Goal: Information Seeking & Learning: Learn about a topic

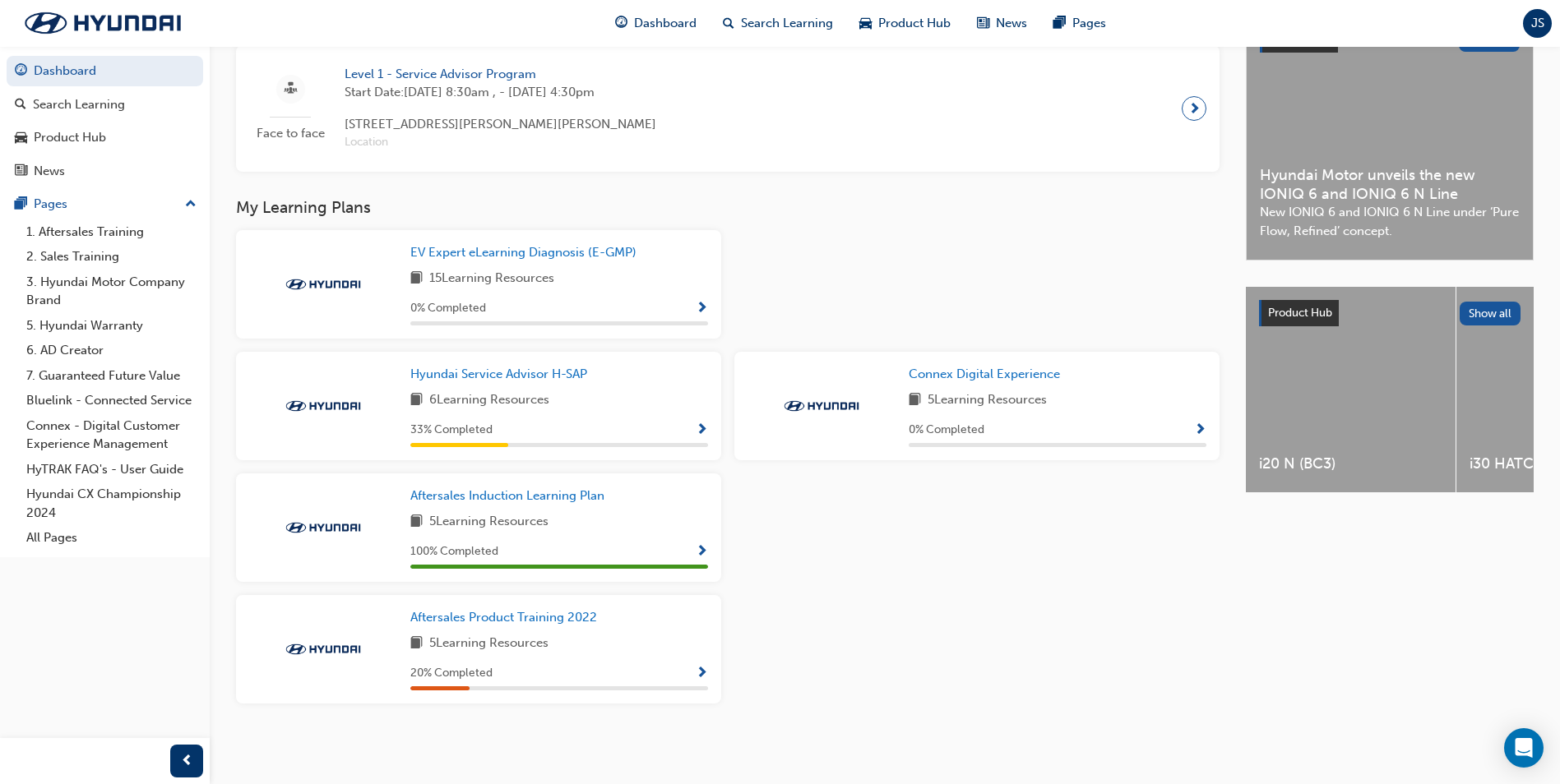
scroll to position [413, 0]
click at [701, 428] on span "Show Progress" at bounding box center [701, 431] width 13 height 15
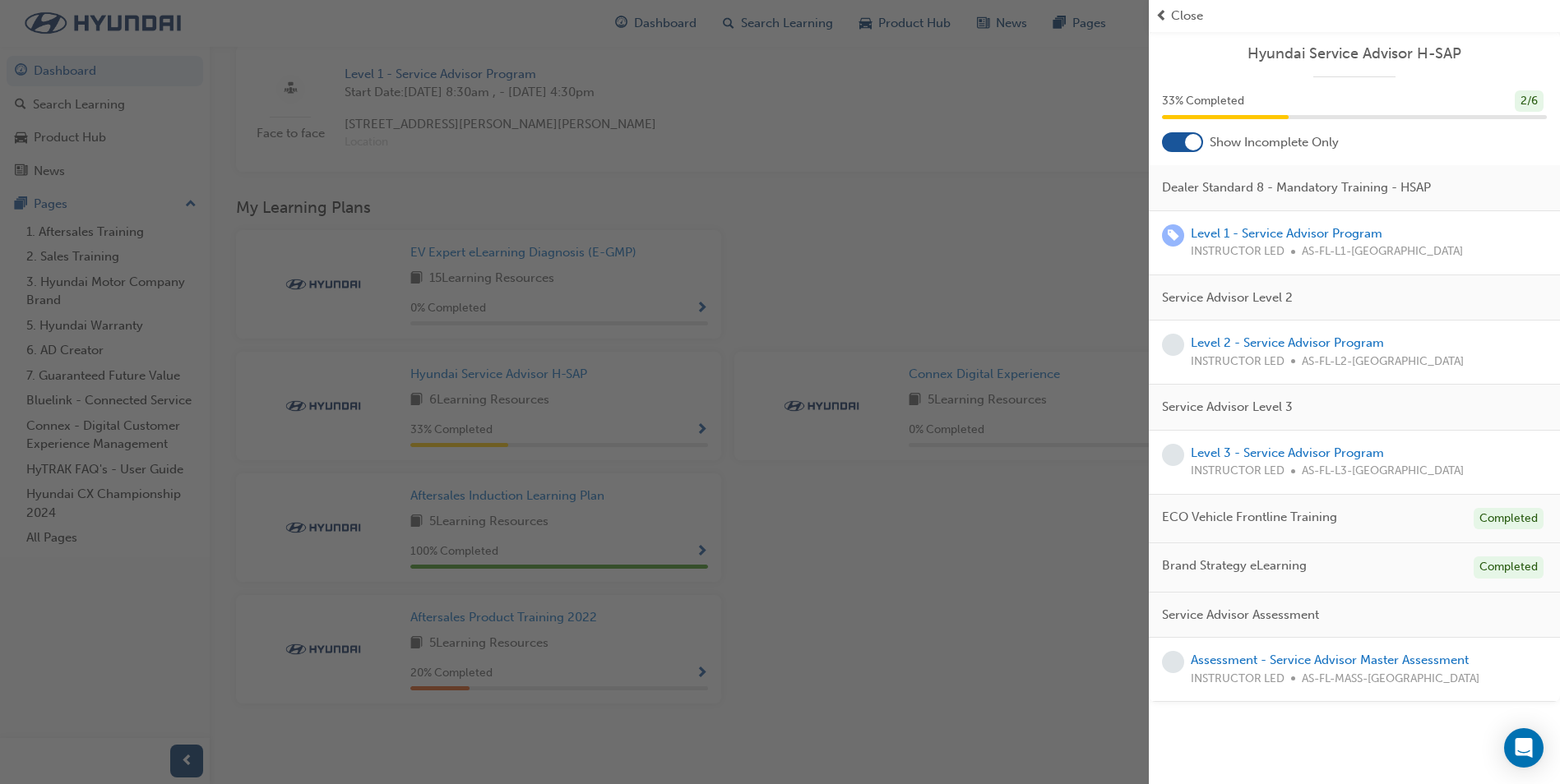
click at [1282, 463] on span "INSTRUCTOR LED" at bounding box center [1238, 472] width 94 height 19
click at [1294, 447] on link "Level 3 - Service Advisor Program" at bounding box center [1287, 453] width 193 height 15
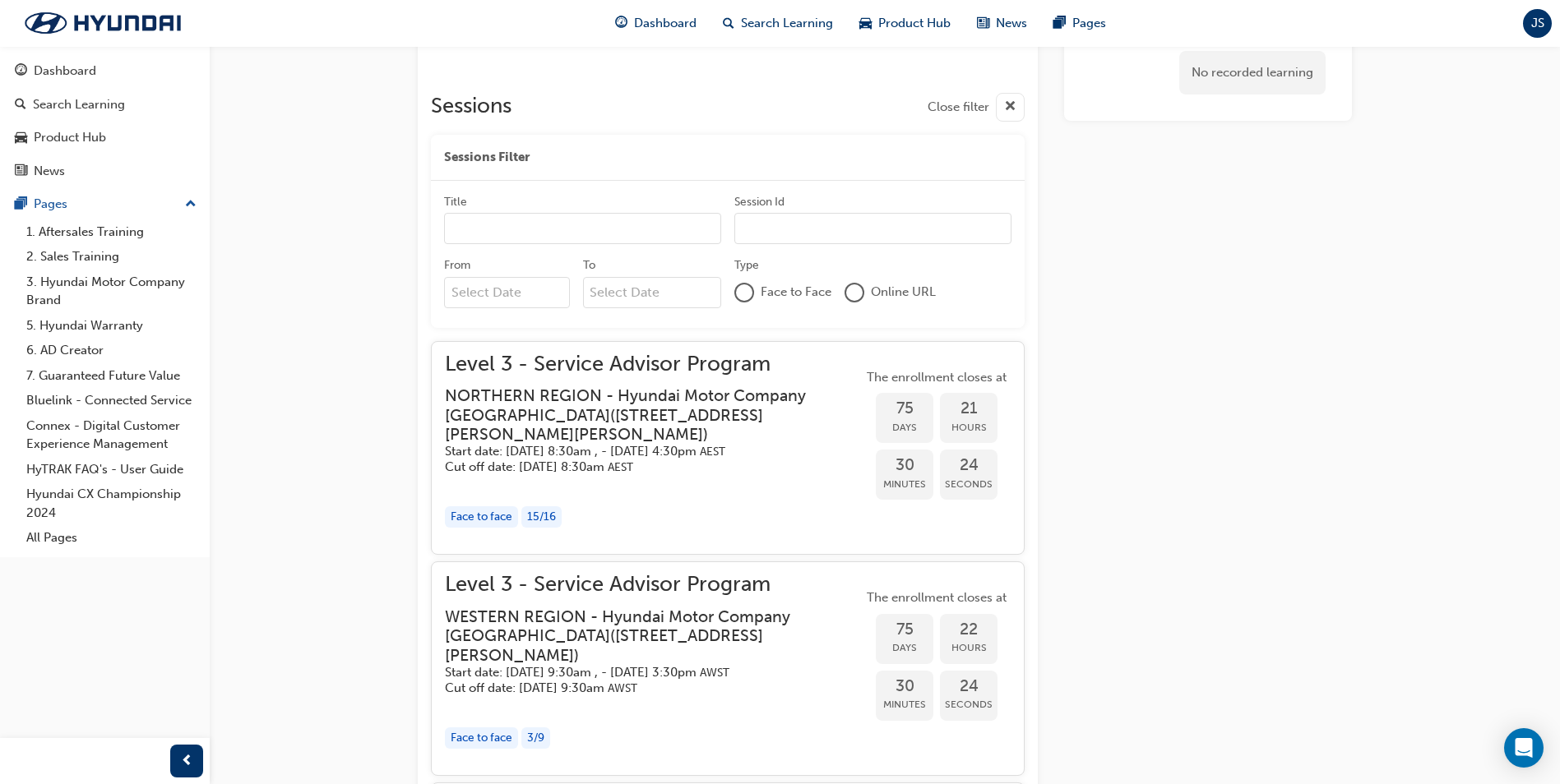
scroll to position [677, 0]
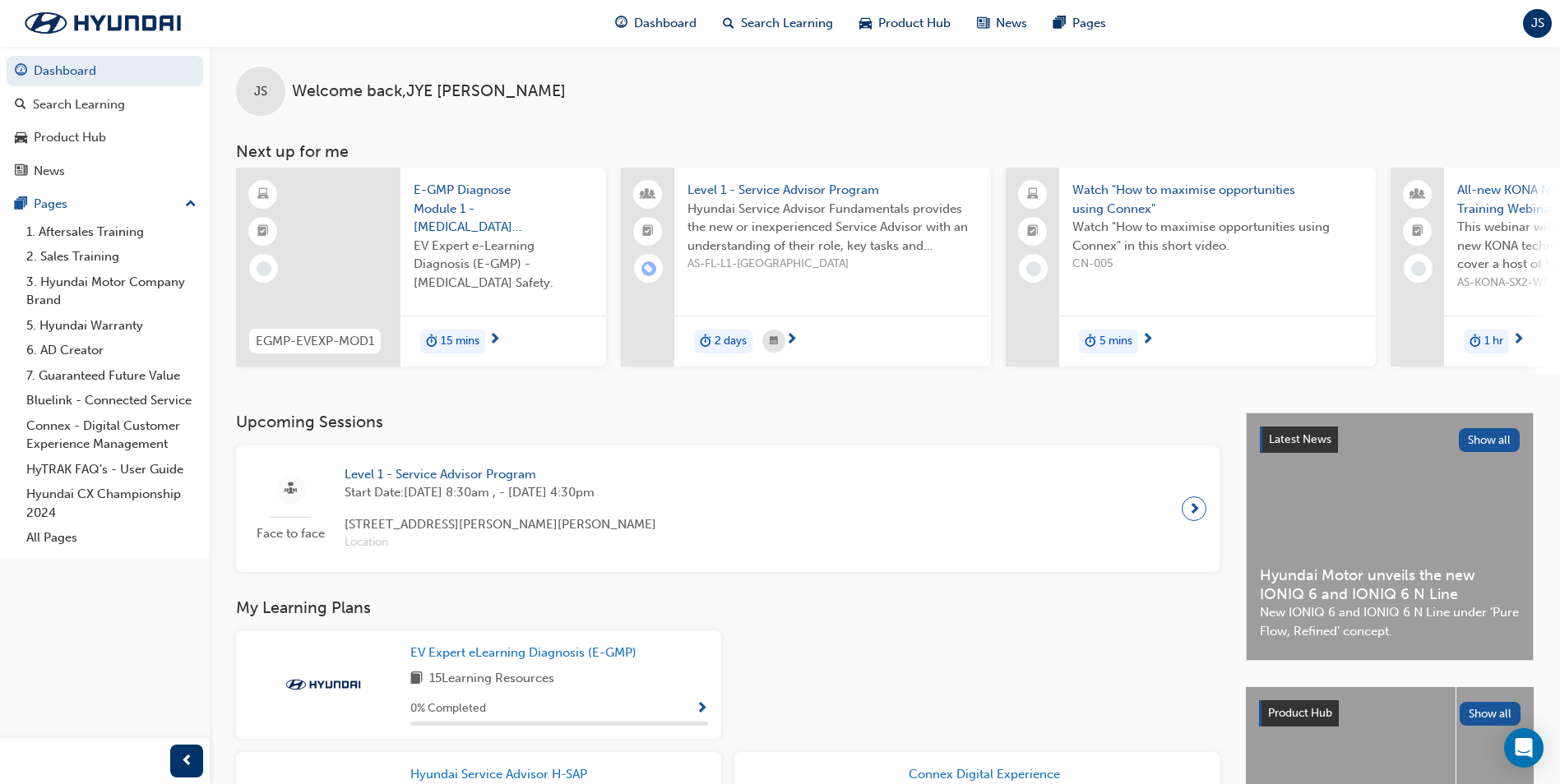
scroll to position [246, 0]
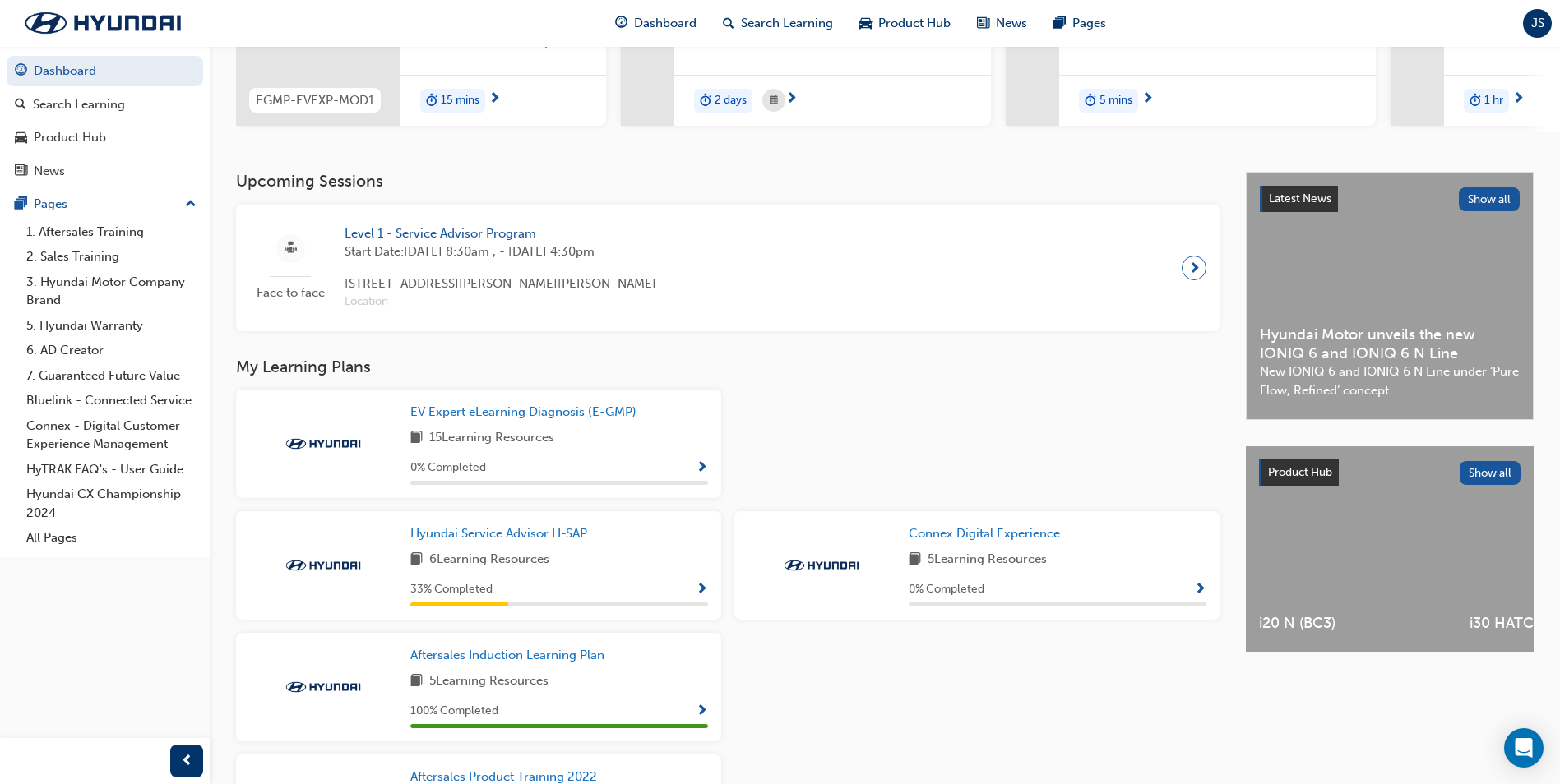
click at [690, 596] on div "33 % Completed" at bounding box center [559, 590] width 298 height 20
click at [703, 592] on span "Show Progress" at bounding box center [701, 591] width 13 height 15
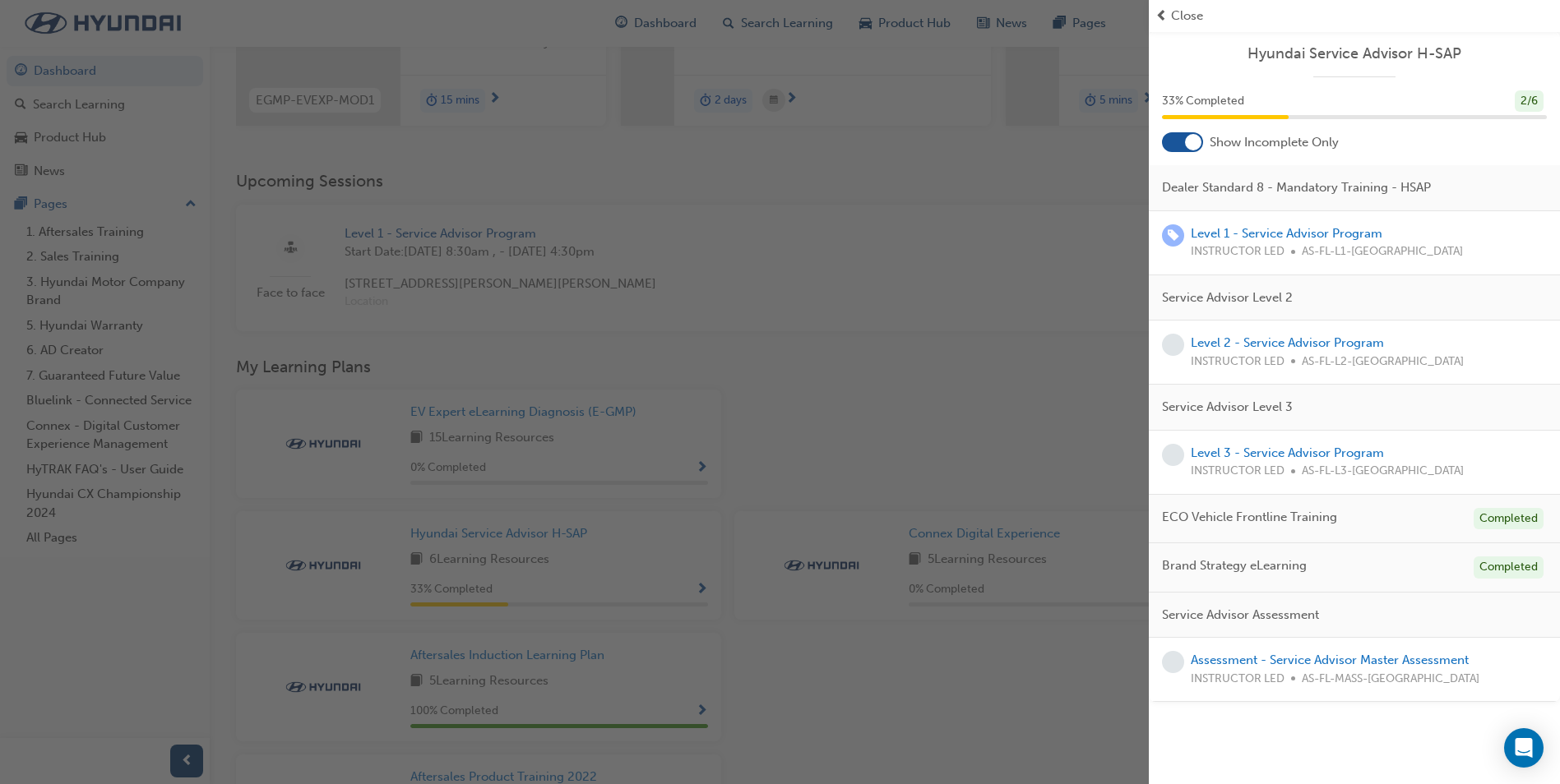
scroll to position [413, 0]
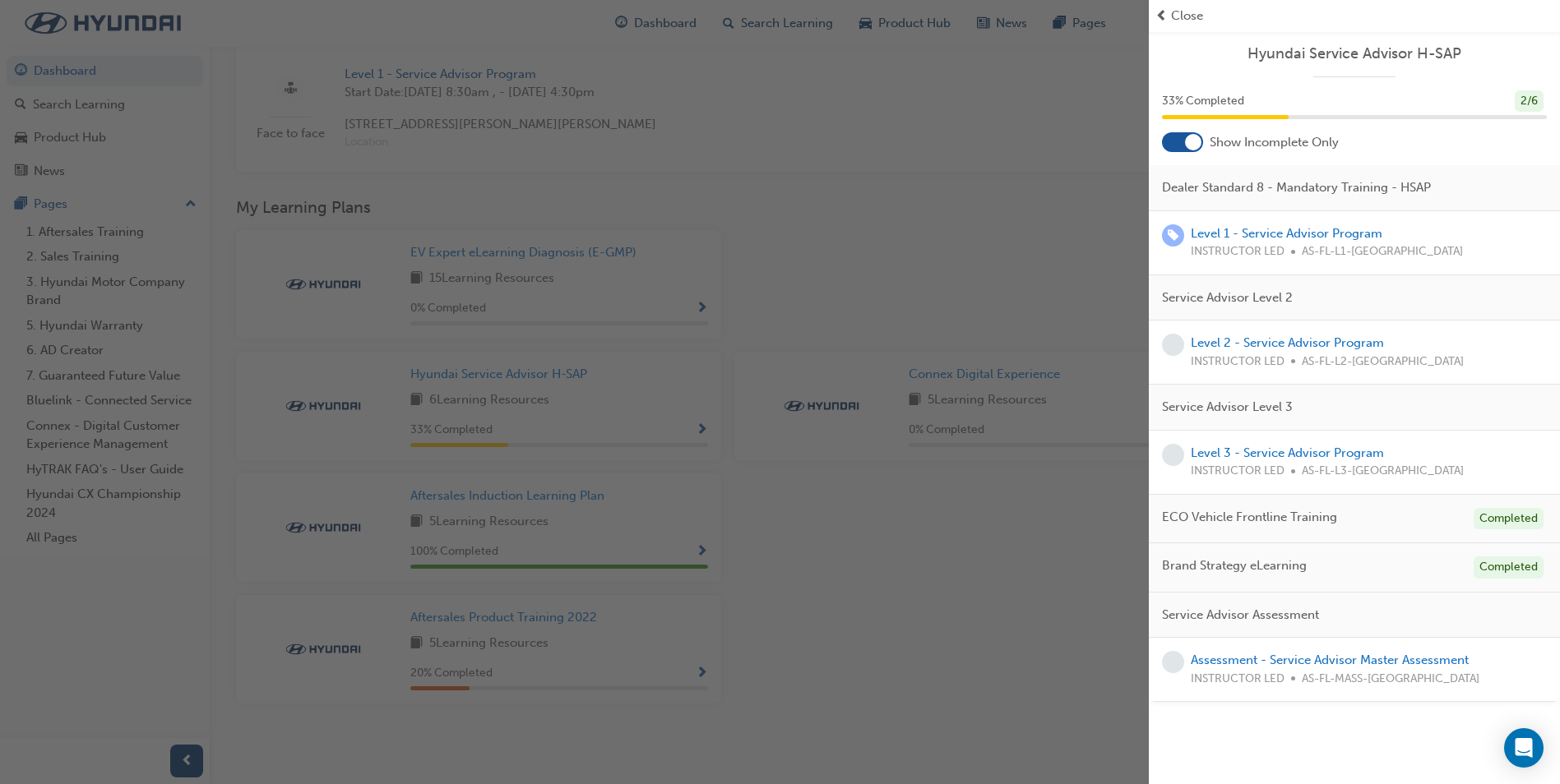
click at [1224, 518] on span "ECO Vehicle Frontline Training" at bounding box center [1250, 517] width 176 height 19
click at [1219, 559] on span "Brand Strategy eLearning" at bounding box center [1234, 566] width 144 height 19
click at [712, 215] on div "button" at bounding box center [574, 392] width 1149 height 784
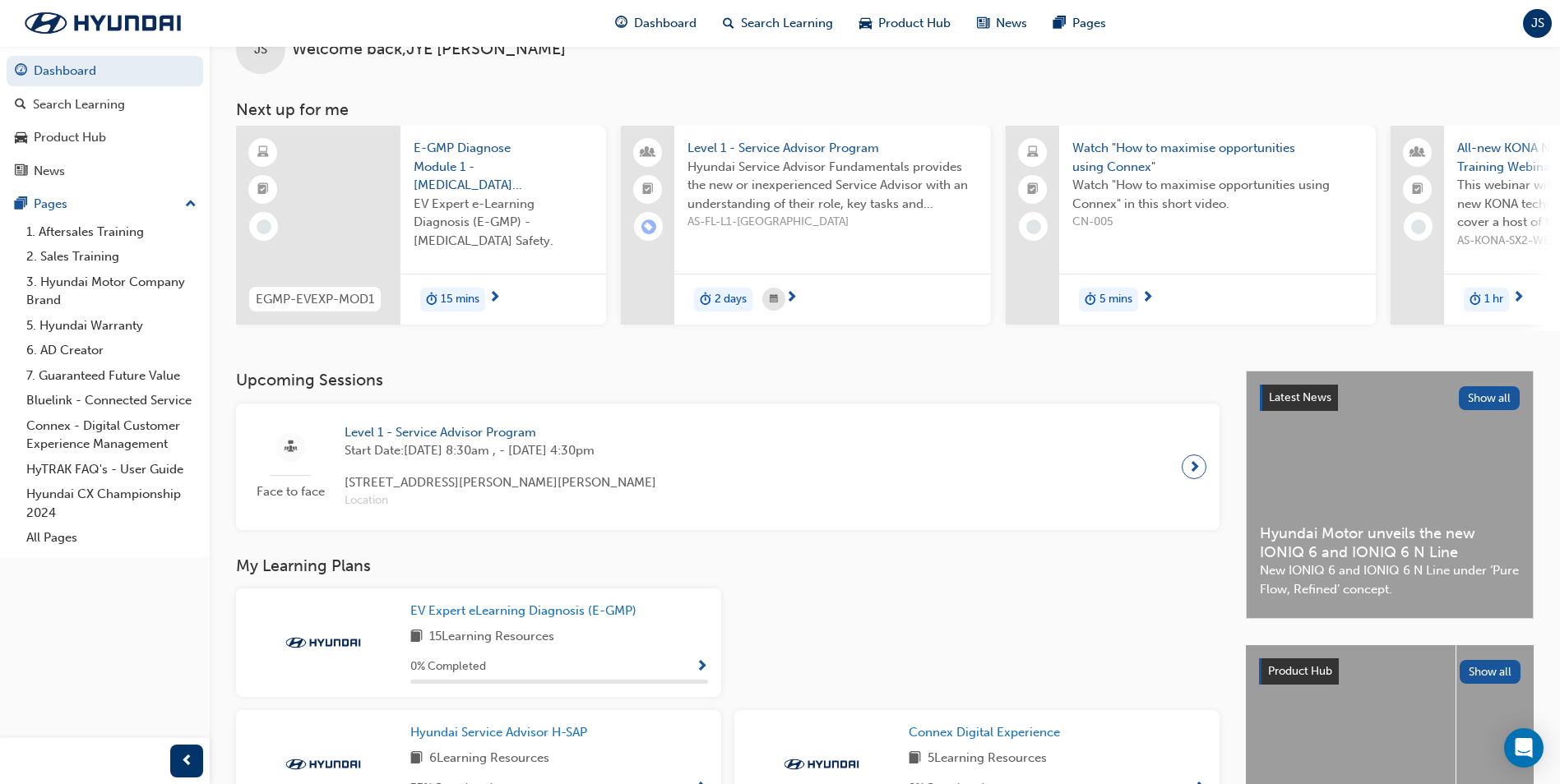
scroll to position [2, 0]
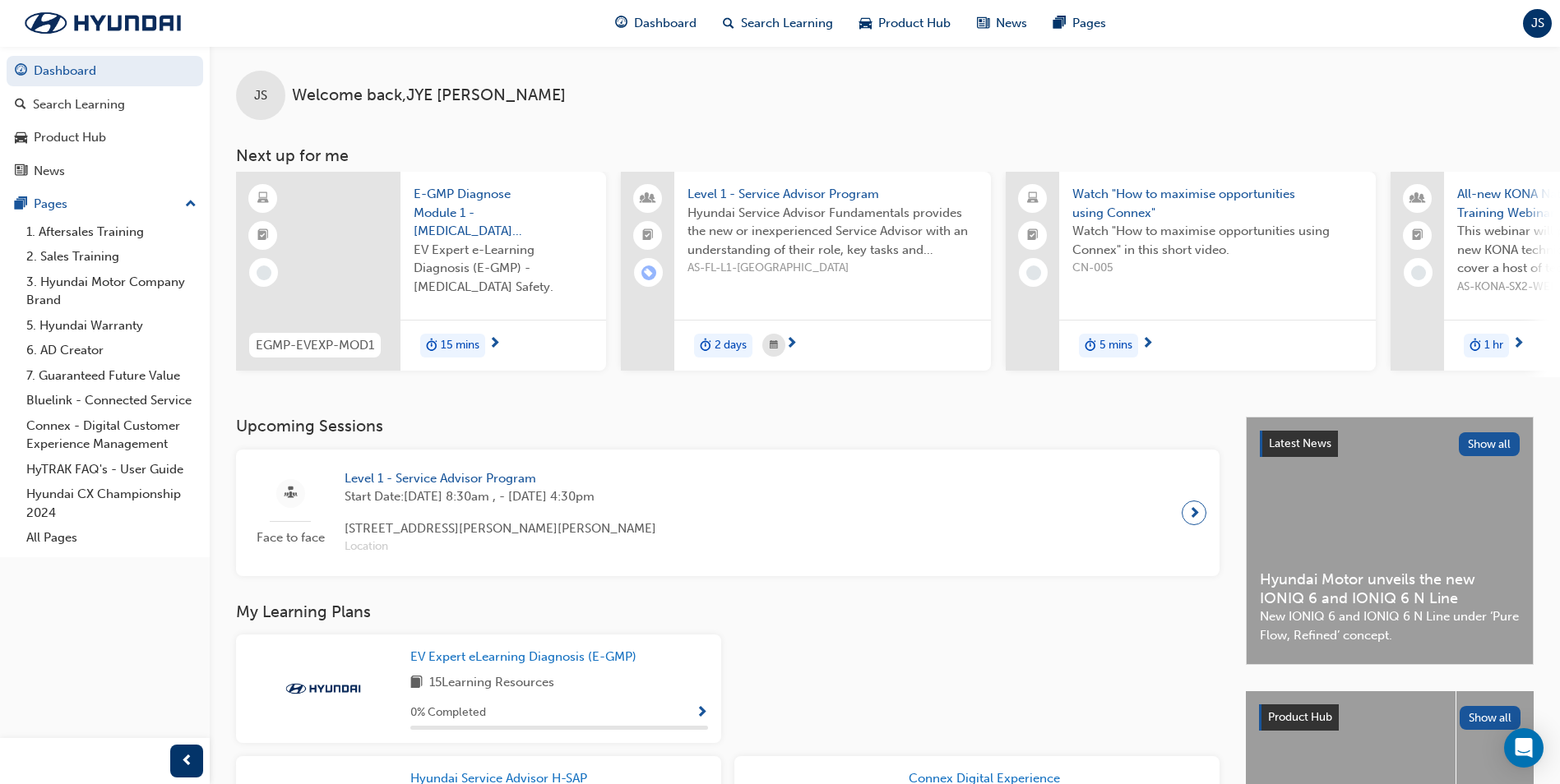
click at [462, 259] on span "EV Expert e-Learning Diagnosis (E-GMP) - [MEDICAL_DATA] Safety." at bounding box center [503, 268] width 179 height 56
